Goal: Information Seeking & Learning: Learn about a topic

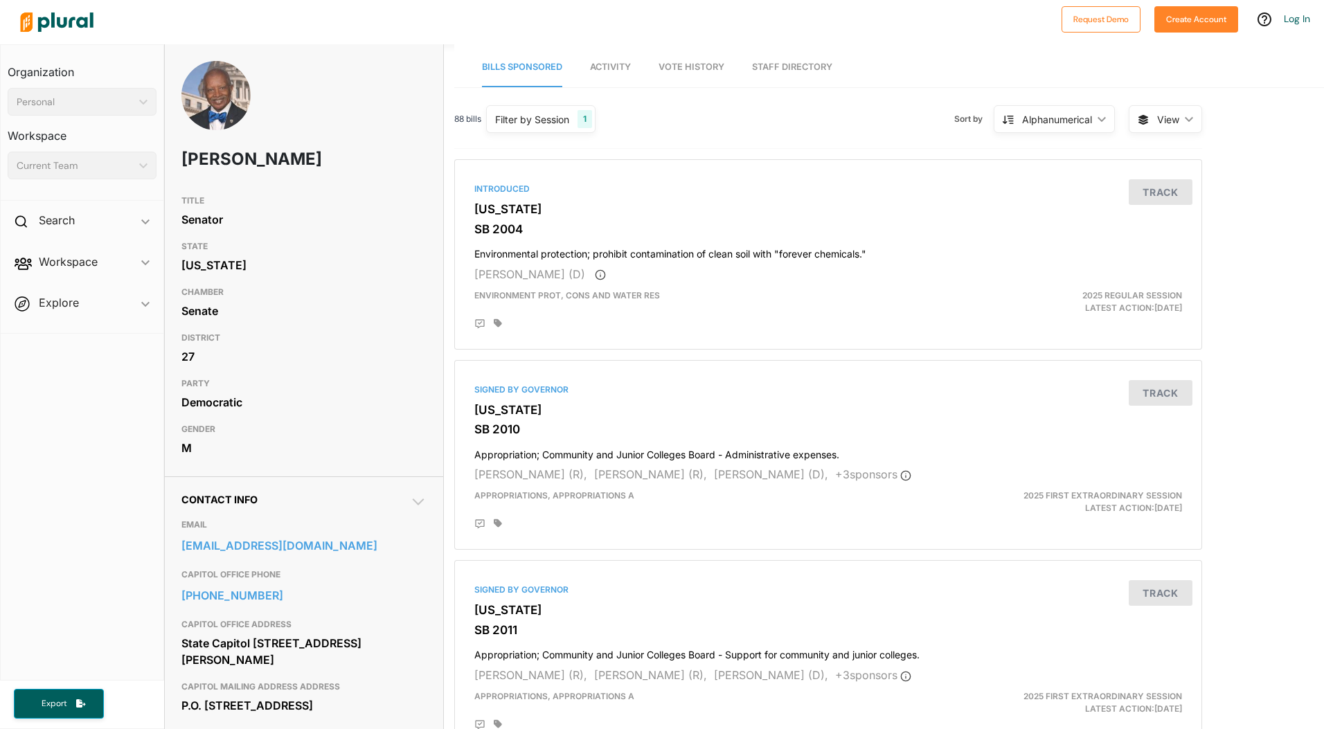
click at [612, 66] on span "Activity" at bounding box center [610, 67] width 41 height 10
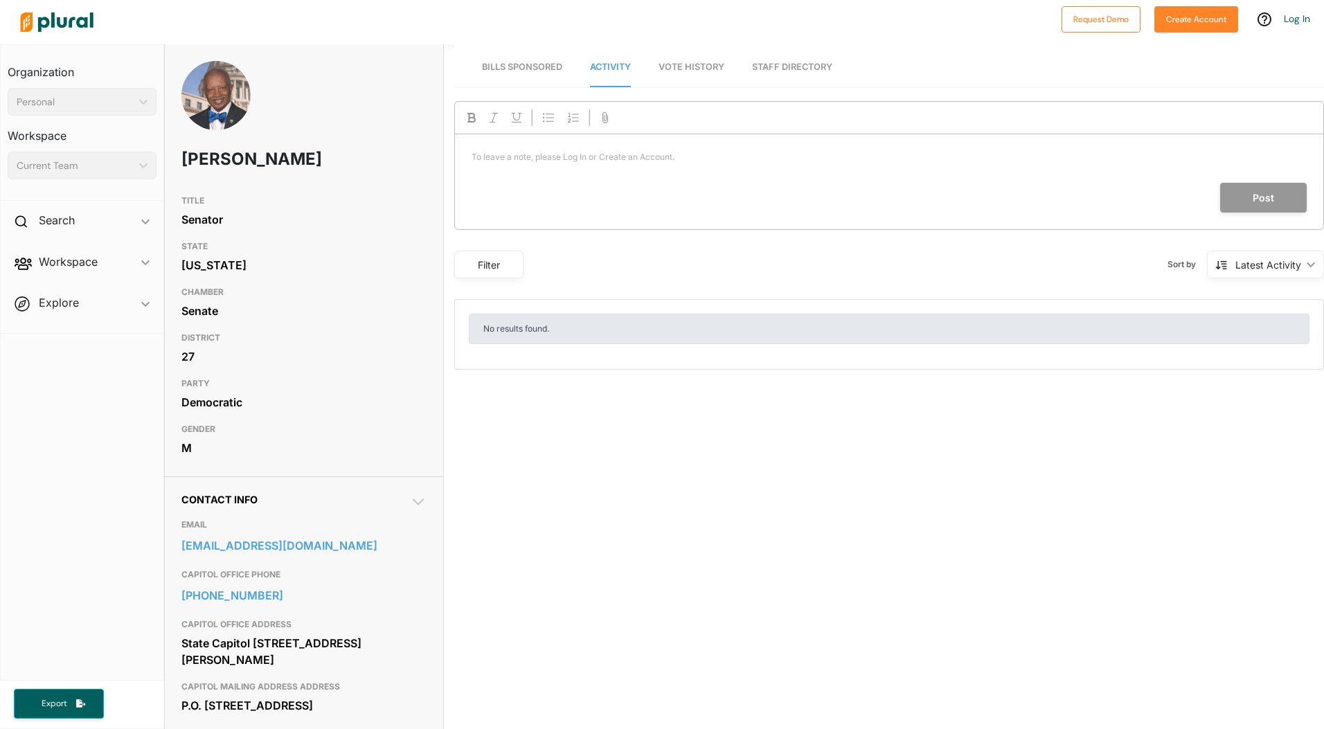
click at [551, 70] on span "Bills Sponsored" at bounding box center [522, 67] width 80 height 10
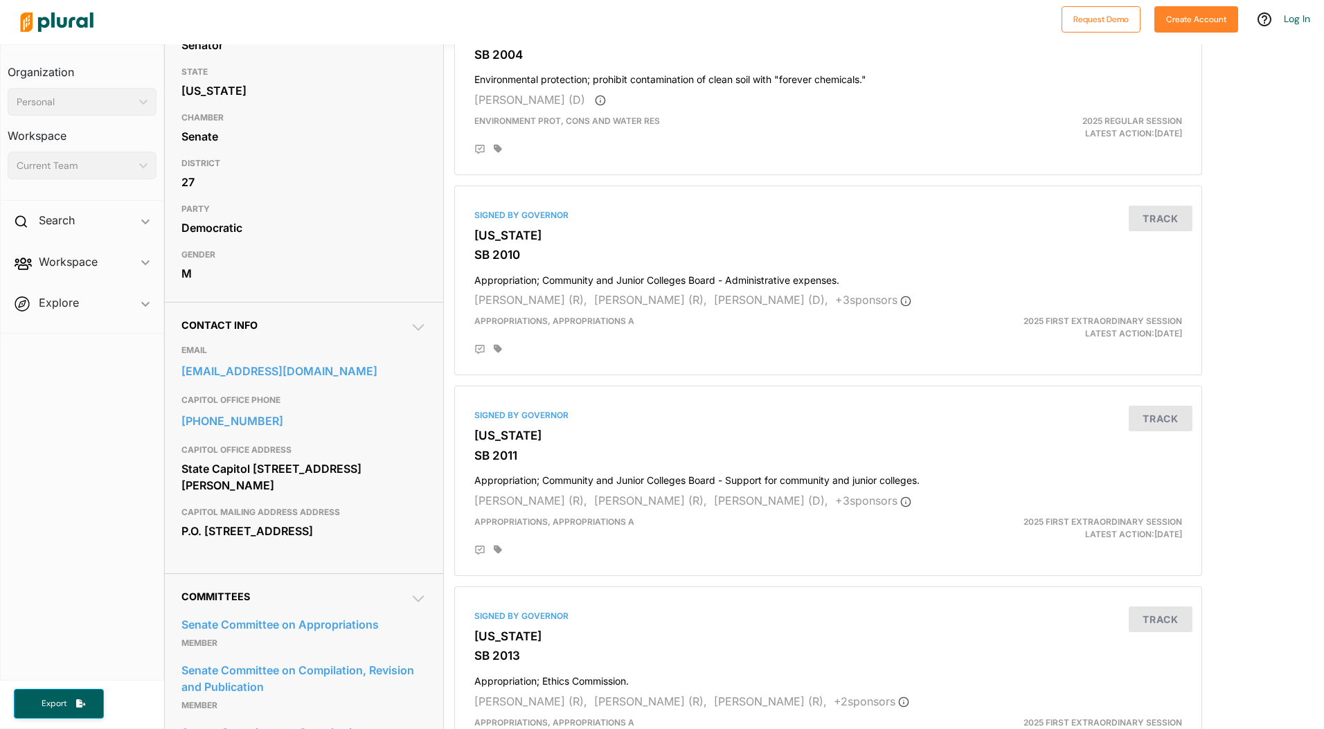
scroll to position [208, 0]
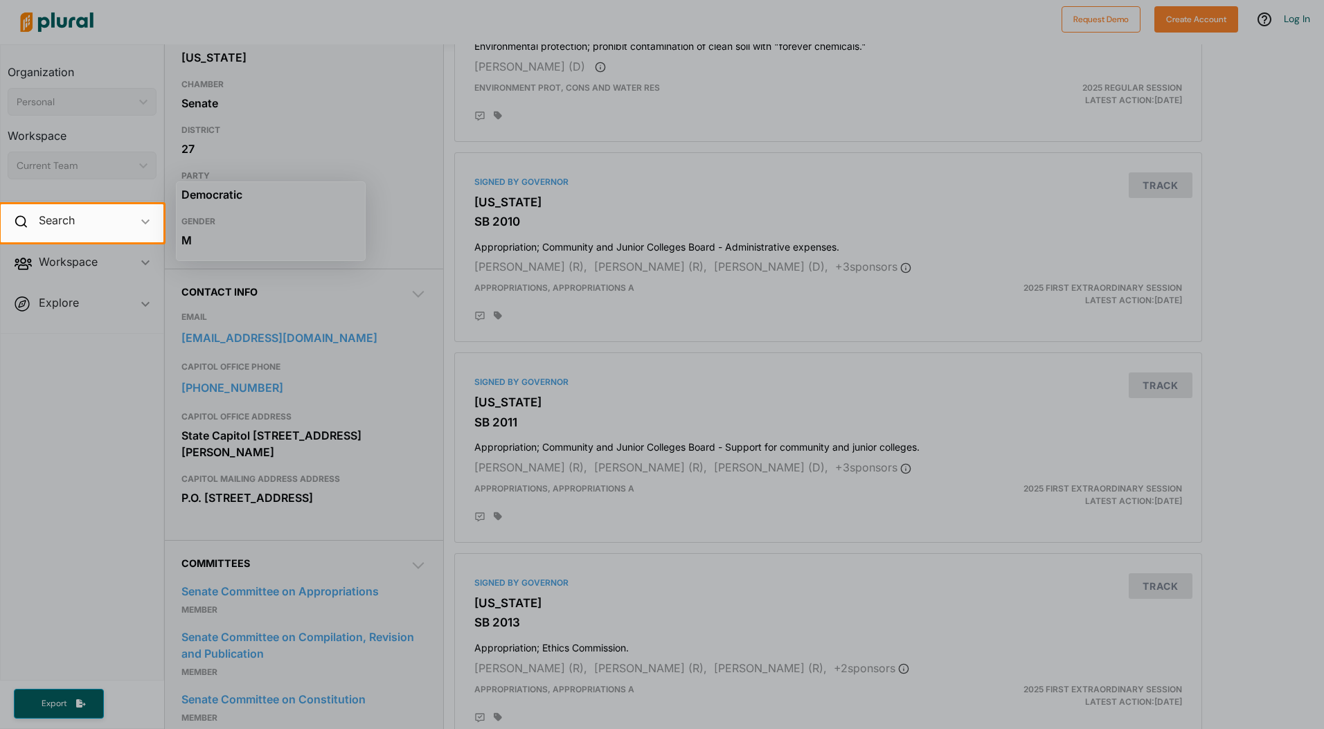
click at [39, 568] on div at bounding box center [662, 485] width 1324 height 487
